Goal: Task Accomplishment & Management: Use online tool/utility

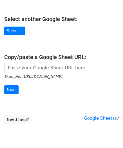
scroll to position [56, 0]
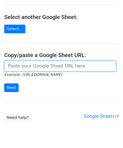
click at [28, 66] on input "url" at bounding box center [59, 66] width 111 height 11
paste input "[URL][DOMAIN_NAME]"
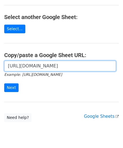
scroll to position [0, 121]
type input "[URL][DOMAIN_NAME]"
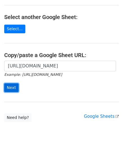
click at [12, 88] on input "Next" at bounding box center [11, 88] width 14 height 9
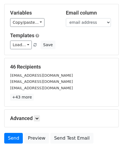
scroll to position [68, 0]
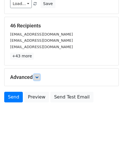
click at [40, 75] on link at bounding box center [37, 77] width 6 height 6
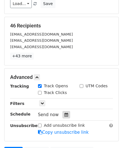
click at [64, 113] on icon at bounding box center [66, 115] width 4 height 4
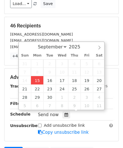
type input "2025-09-15 12:00"
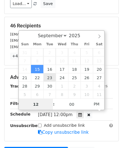
scroll to position [0, 0]
paste input "1"
type input "11"
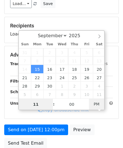
type input "2025-09-15 11:00"
click at [100, 107] on span "PM" at bounding box center [96, 104] width 15 height 11
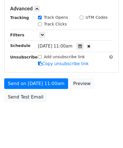
scroll to position [136, 0]
